Goal: Navigation & Orientation: Understand site structure

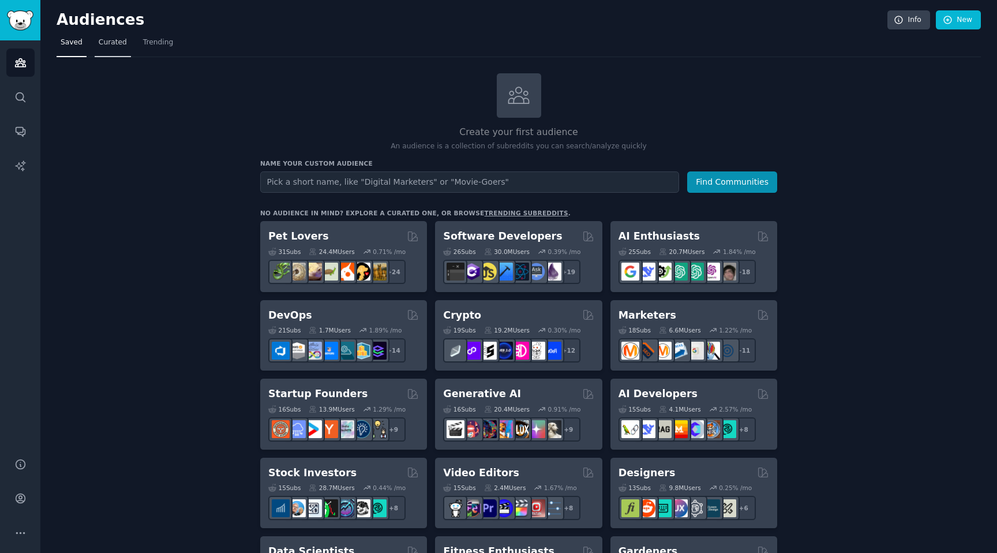
click at [103, 49] on link "Curated" at bounding box center [113, 45] width 36 height 24
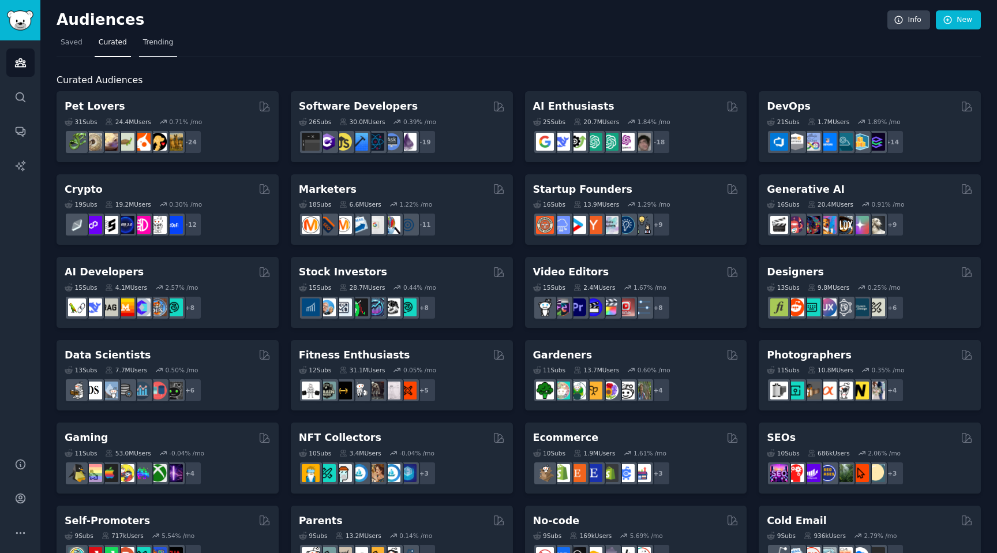
click at [151, 46] on span "Trending" at bounding box center [158, 43] width 30 height 10
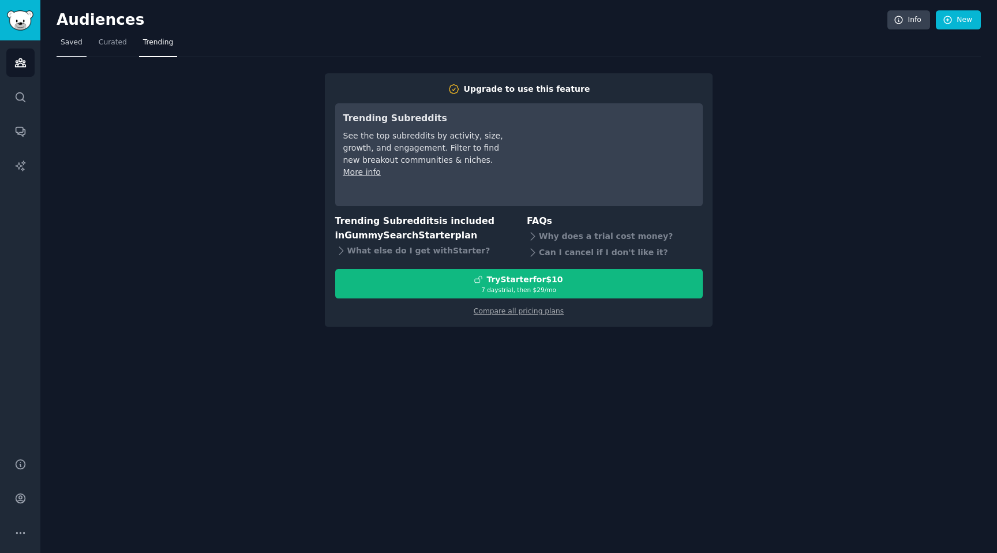
click at [76, 43] on span "Saved" at bounding box center [72, 43] width 22 height 10
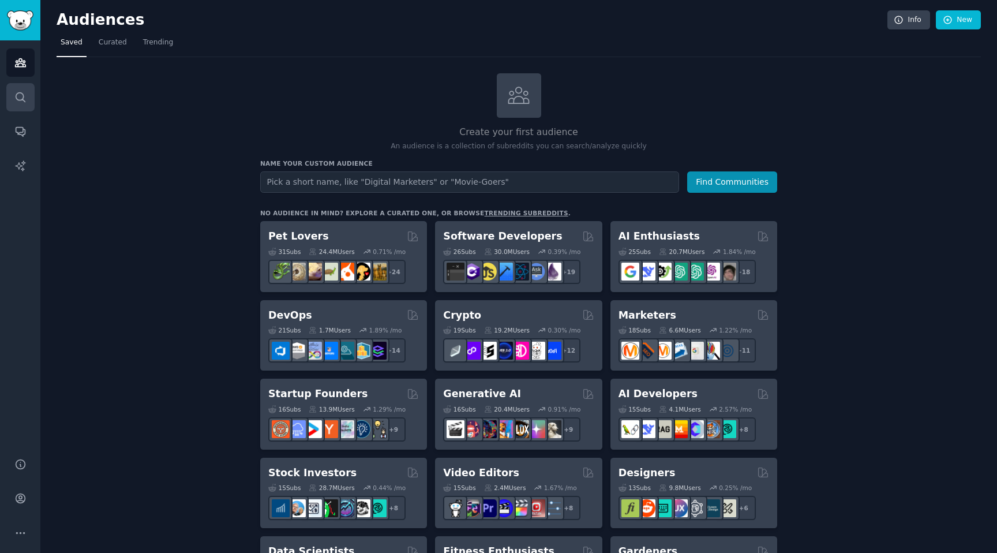
click at [22, 106] on link "Search" at bounding box center [20, 97] width 28 height 28
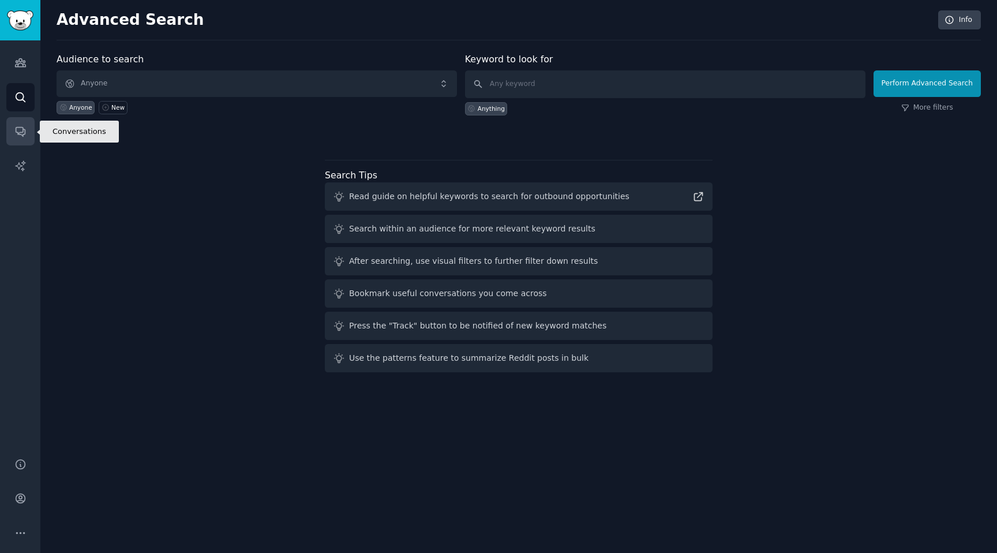
click at [24, 136] on icon "Sidebar" at bounding box center [20, 131] width 12 height 12
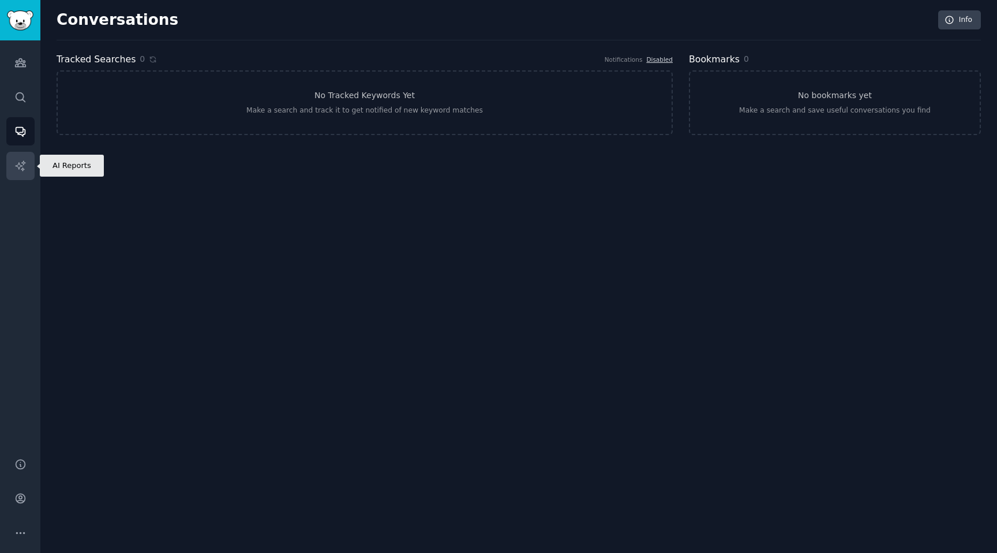
click at [15, 162] on icon "Sidebar" at bounding box center [20, 166] width 12 height 12
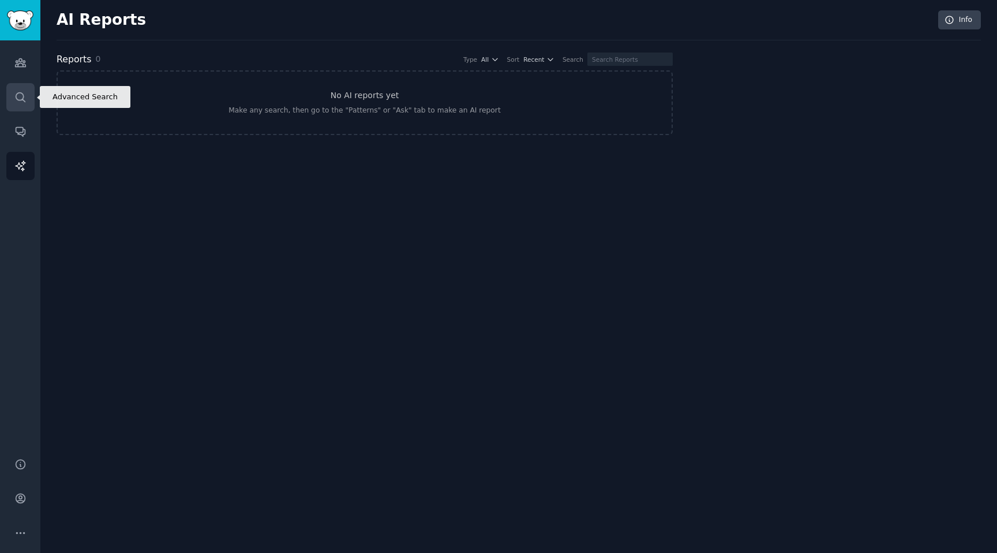
click at [23, 102] on icon "Sidebar" at bounding box center [20, 97] width 12 height 12
